Goal: Task Accomplishment & Management: Complete application form

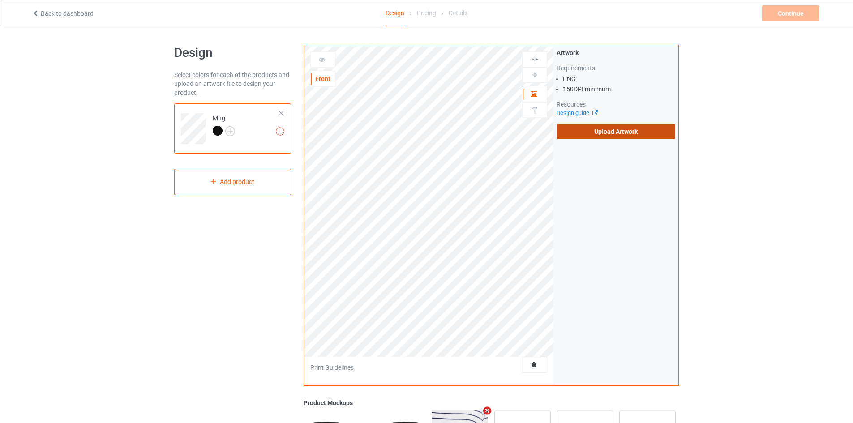
click at [587, 135] on label "Upload Artwork" at bounding box center [616, 131] width 119 height 15
click at [0, 0] on input "Upload Artwork" at bounding box center [0, 0] width 0 height 0
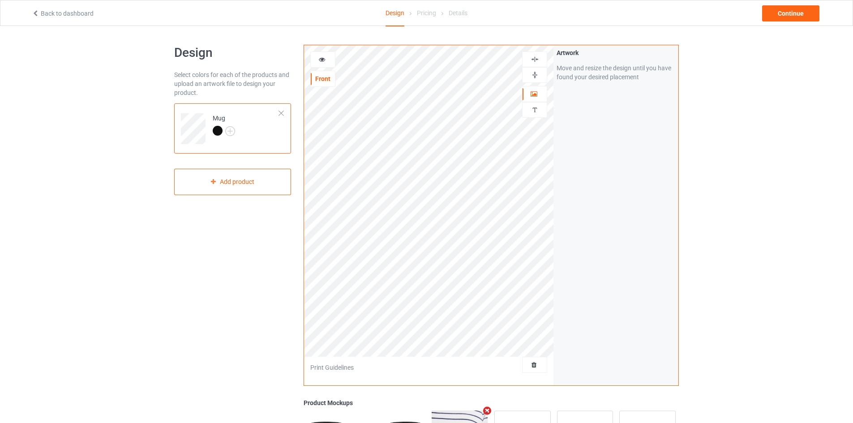
click at [536, 61] on img at bounding box center [535, 59] width 9 height 9
click at [535, 71] on img at bounding box center [535, 75] width 9 height 9
click at [534, 75] on img at bounding box center [535, 75] width 9 height 9
click at [783, 14] on div "Continue" at bounding box center [790, 13] width 57 height 16
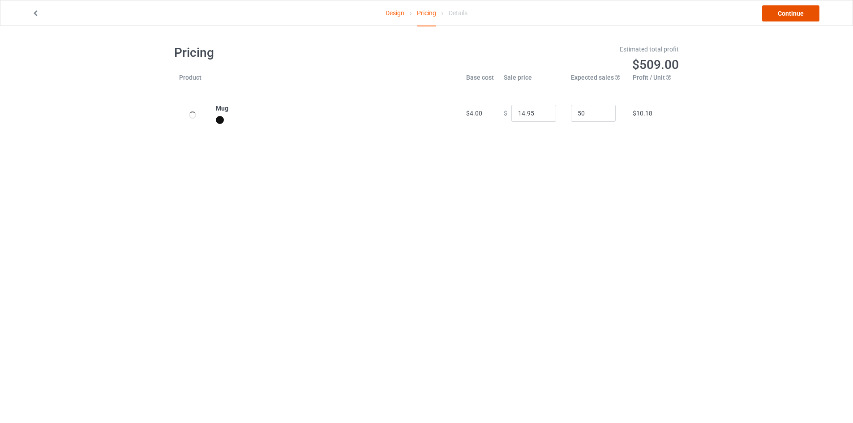
click at [778, 14] on link "Continue" at bounding box center [790, 13] width 57 height 16
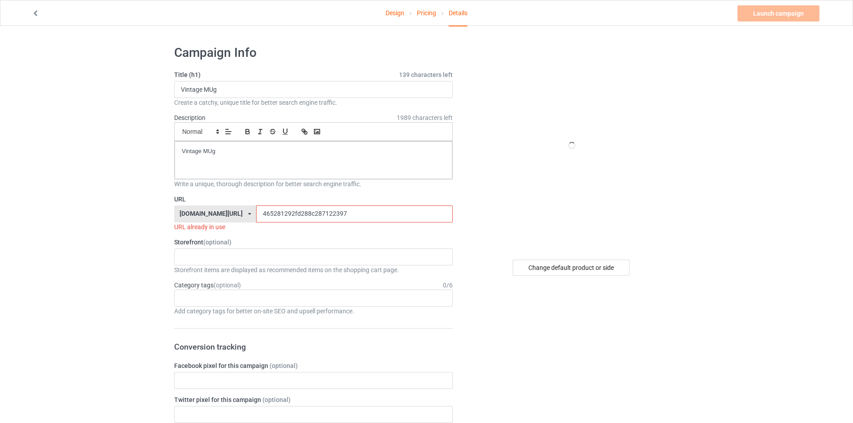
click at [276, 212] on input "465281292fd288c287122397" at bounding box center [354, 214] width 196 height 17
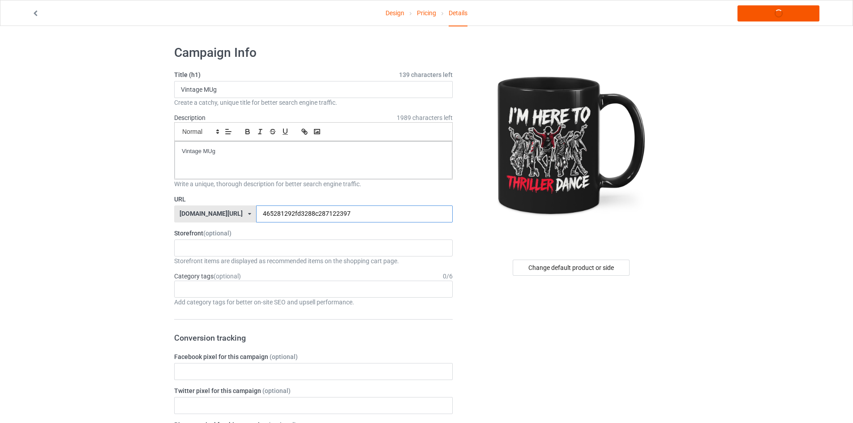
type input "465281292fd3288c287122397"
click at [780, 13] on link "Launch campaign" at bounding box center [778, 13] width 82 height 16
